Goal: Register for event/course

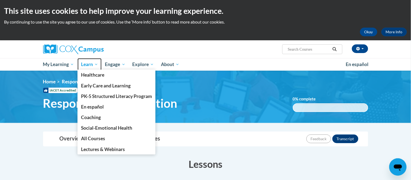
click at [92, 64] on span "Learn" at bounding box center [89, 64] width 17 height 7
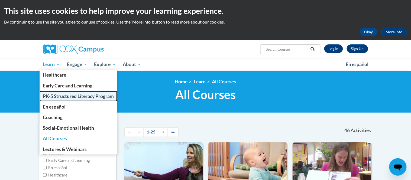
click at [59, 95] on span "PK-5 Structured Literacy Program" at bounding box center [78, 96] width 71 height 6
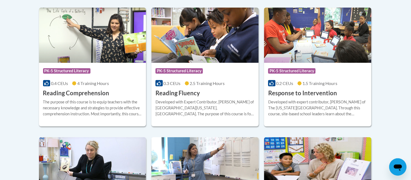
scroll to position [529, 0]
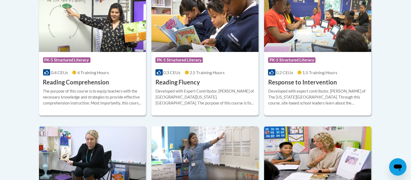
click at [322, 32] on img at bounding box center [317, 24] width 107 height 55
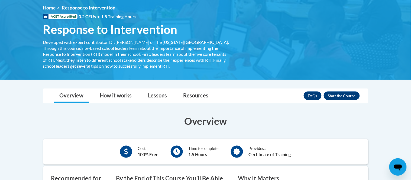
scroll to position [74, 0]
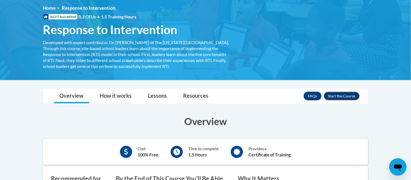
click at [341, 98] on button "Enroll" at bounding box center [342, 96] width 36 height 9
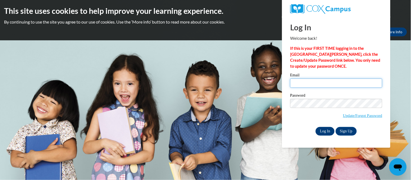
type input "[EMAIL_ADDRESS][DOMAIN_NAME]"
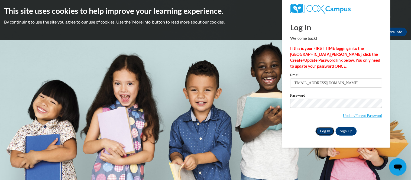
click at [333, 132] on input "Log In" at bounding box center [325, 131] width 19 height 9
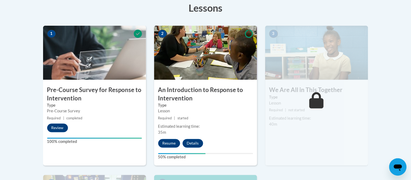
scroll to position [169, 0]
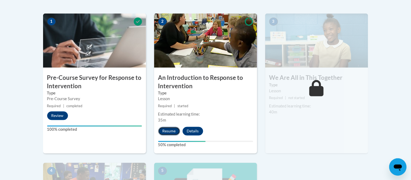
click at [172, 128] on button "Resume" at bounding box center [169, 131] width 22 height 9
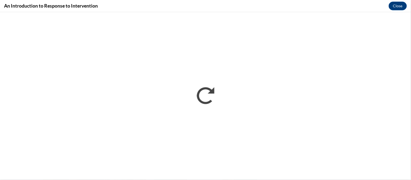
scroll to position [0, 0]
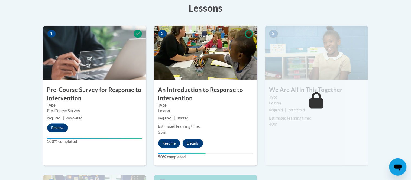
scroll to position [169, 0]
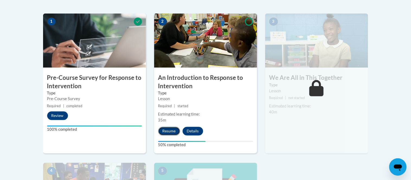
click at [164, 132] on button "Resume" at bounding box center [169, 131] width 22 height 9
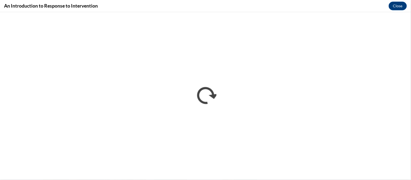
scroll to position [0, 0]
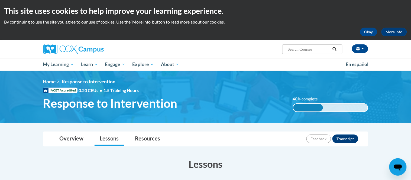
click at [388, 16] on h2 "This site uses cookies to help improve your learning experience." at bounding box center [205, 10] width 403 height 11
click at [261, 102] on h1 "Response to Intervention" at bounding box center [164, 103] width 250 height 14
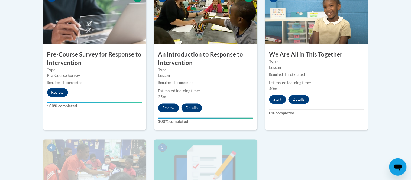
scroll to position [193, 0]
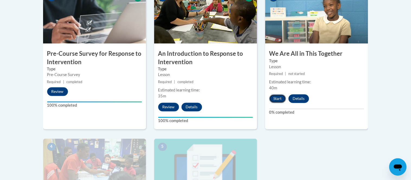
click at [278, 98] on button "Start" at bounding box center [277, 99] width 17 height 9
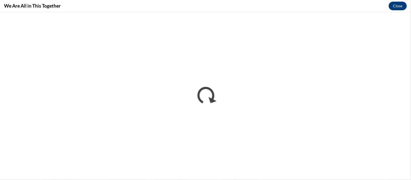
scroll to position [0, 0]
